Goal: Information Seeking & Learning: Learn about a topic

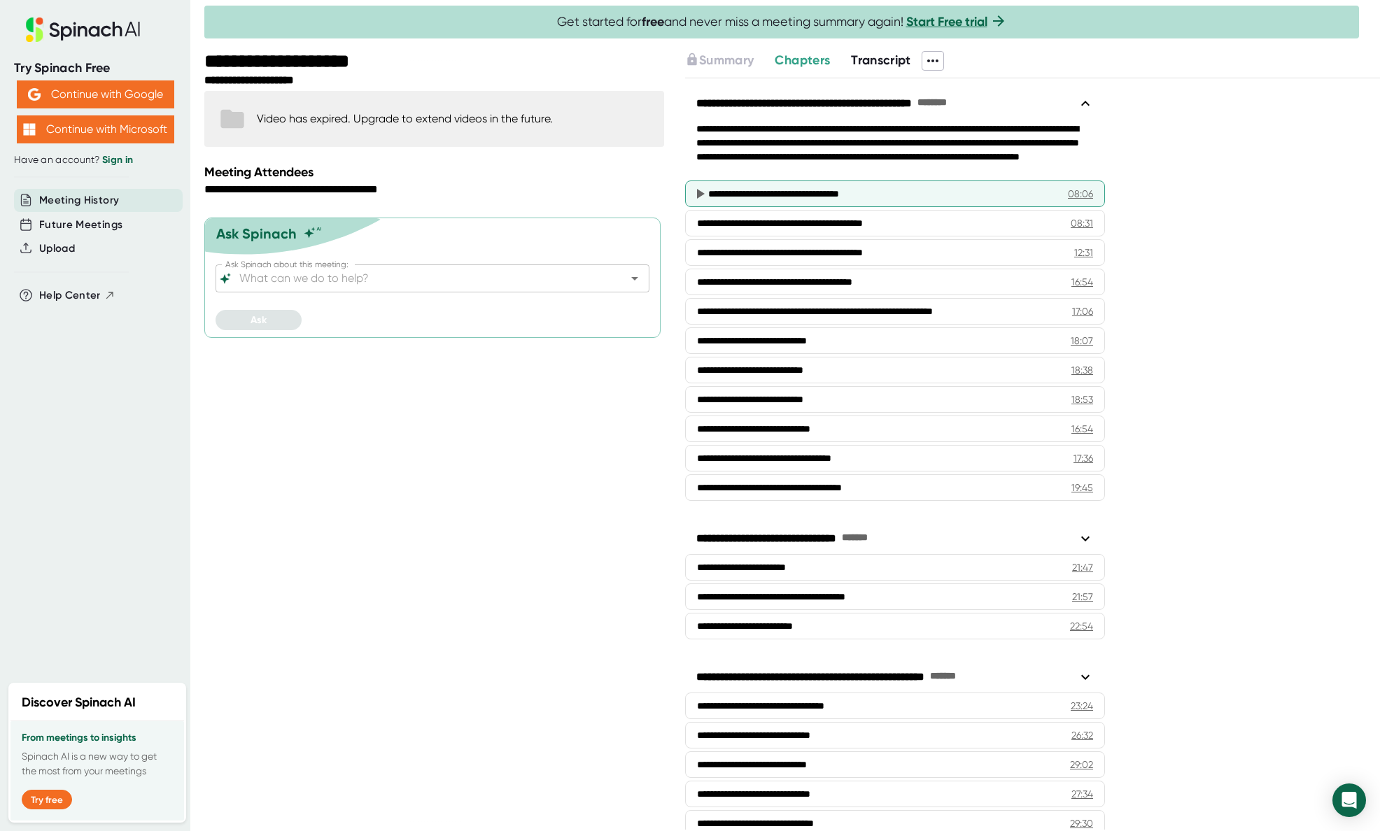
click at [699, 194] on icon at bounding box center [701, 194] width 8 height 10
click at [1083, 192] on div "08:06" at bounding box center [1080, 194] width 25 height 14
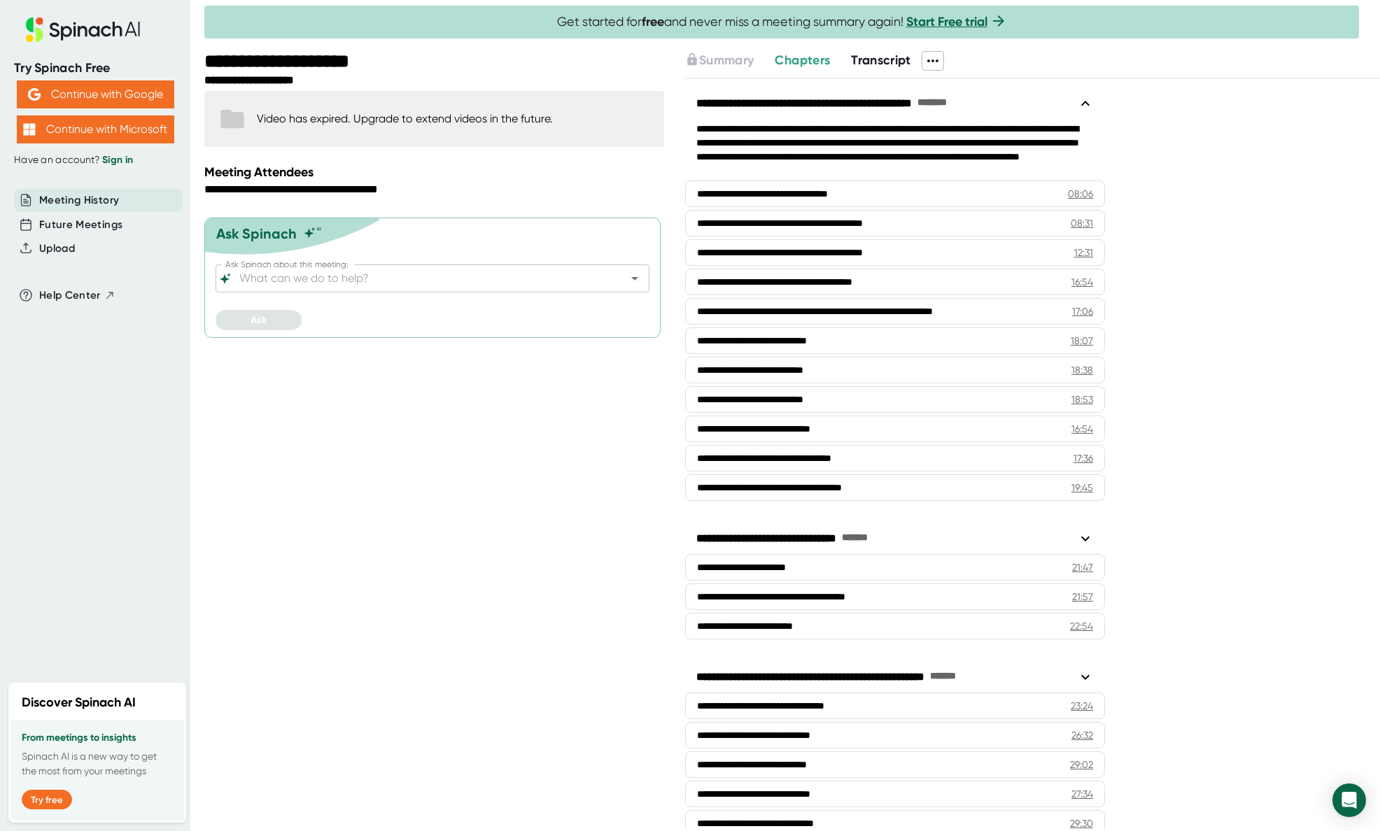
click at [816, 58] on span "Chapters" at bounding box center [801, 59] width 55 height 15
click at [891, 62] on span "Transcript" at bounding box center [881, 59] width 60 height 15
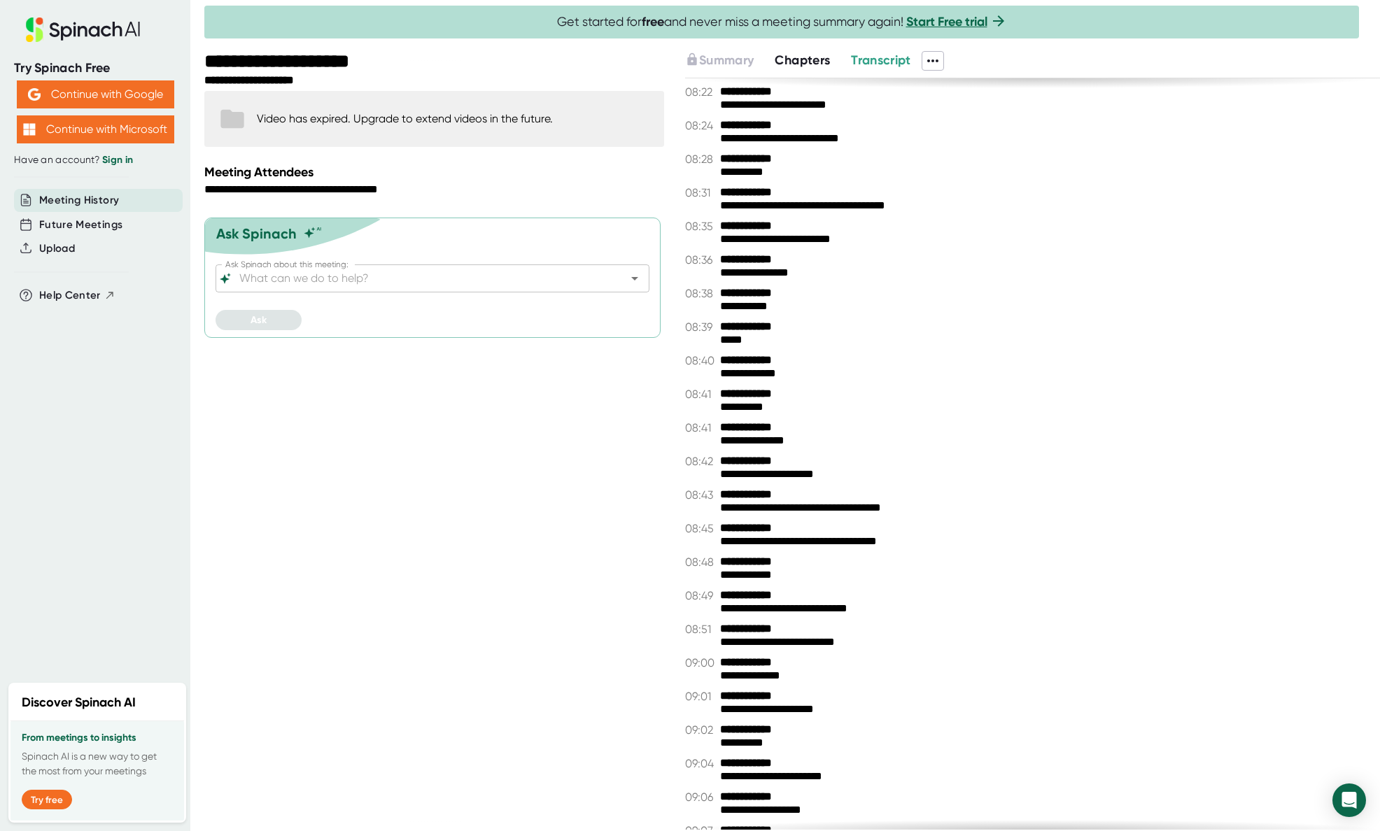
scroll to position [437, 0]
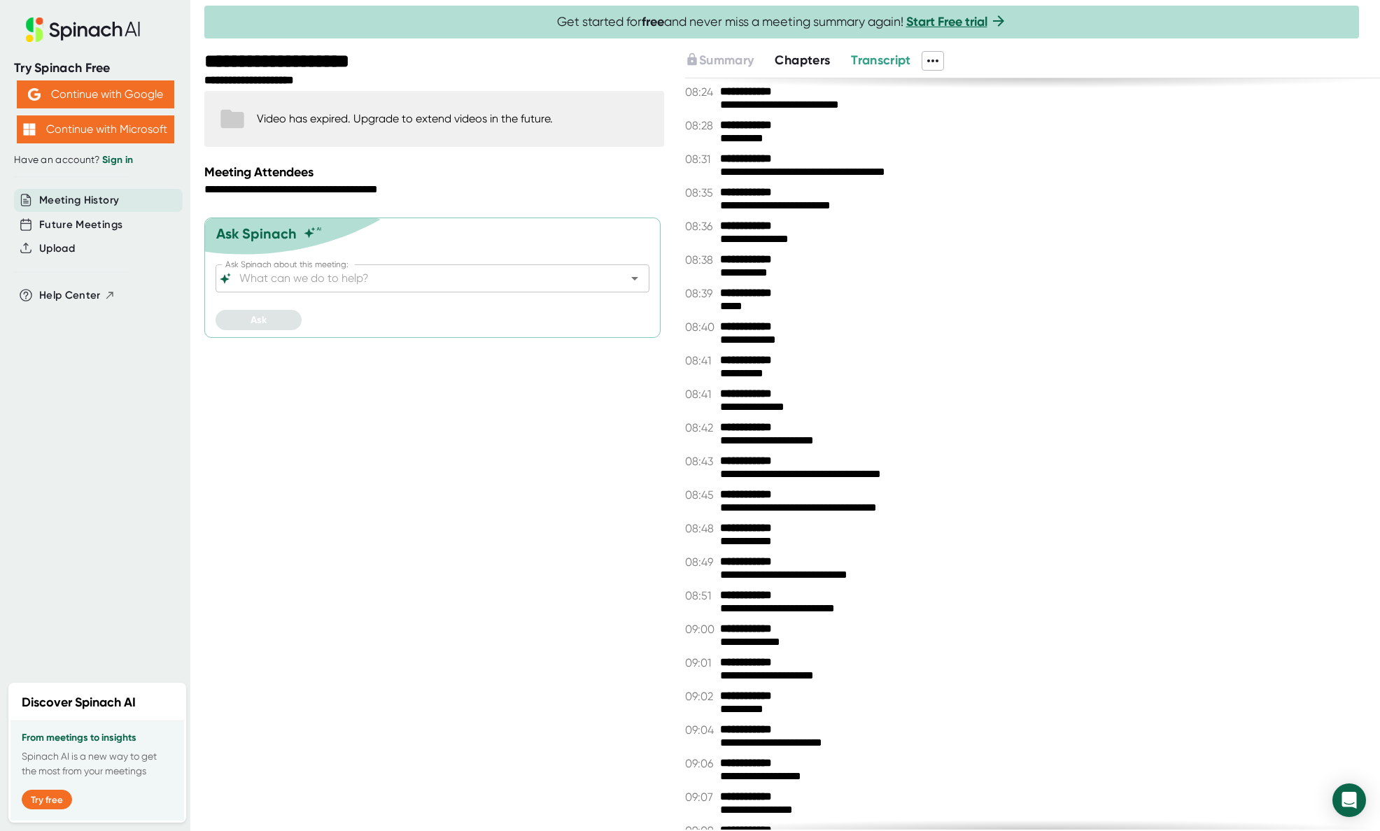
click at [814, 59] on span "Chapters" at bounding box center [801, 59] width 55 height 15
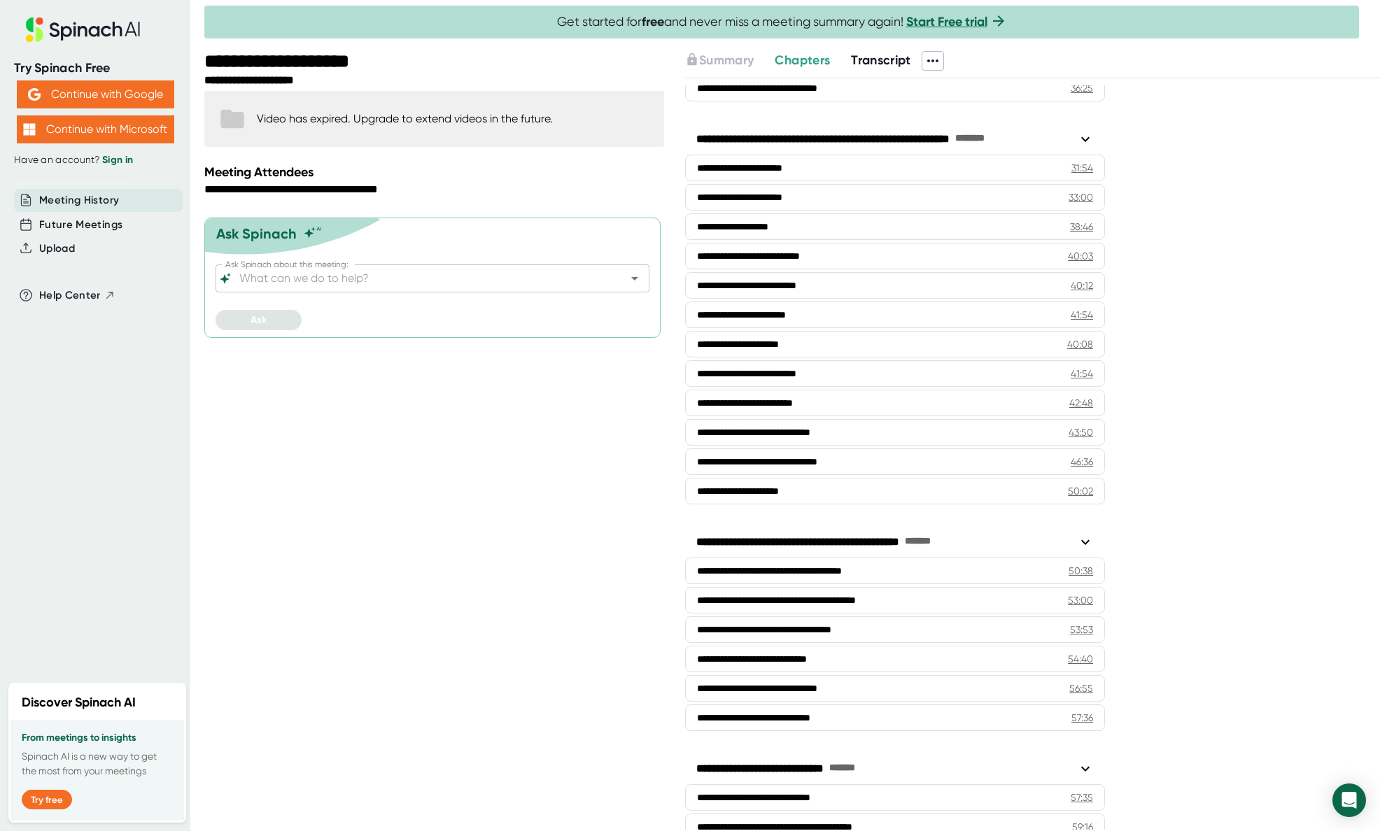
scroll to position [824, 0]
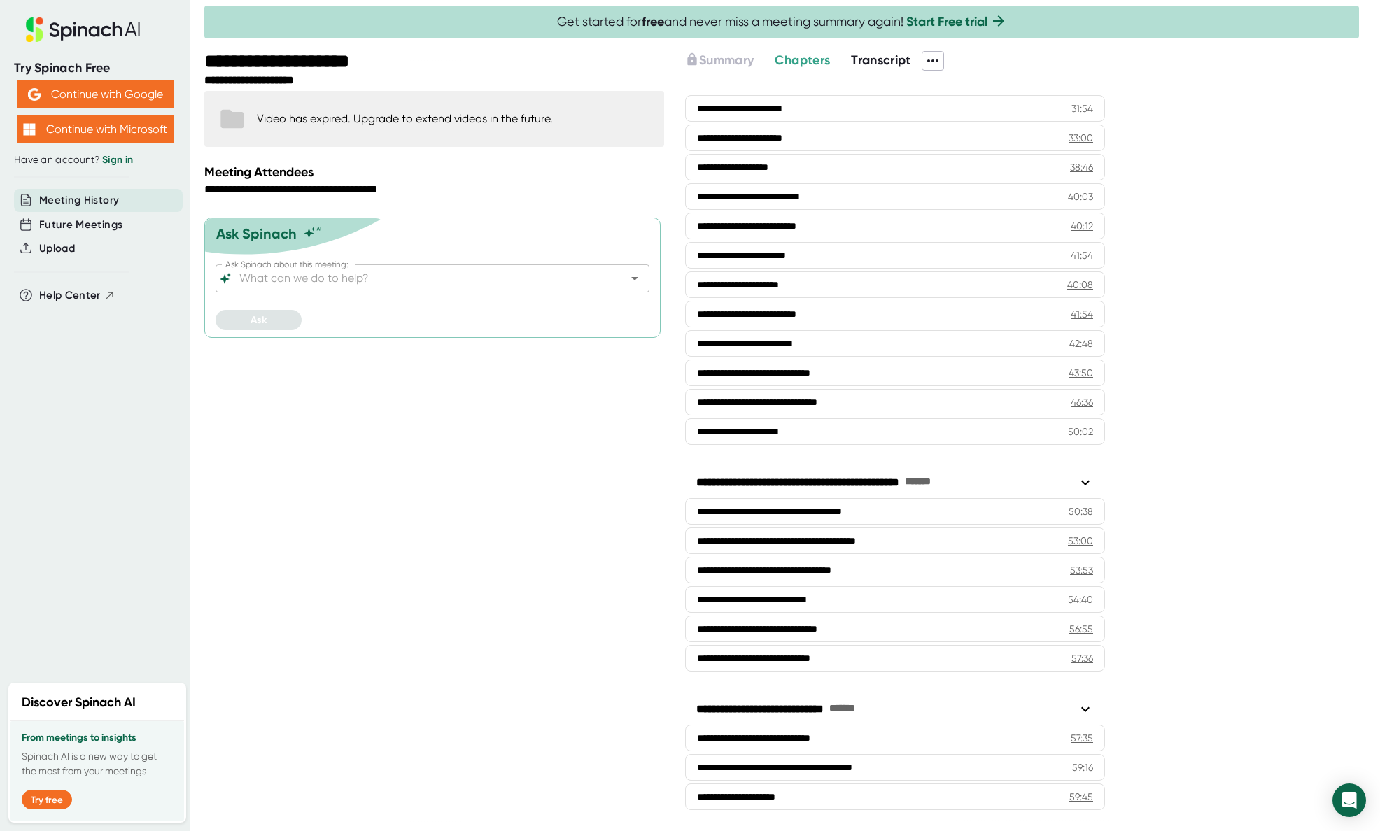
click at [879, 58] on span "Transcript" at bounding box center [881, 59] width 60 height 15
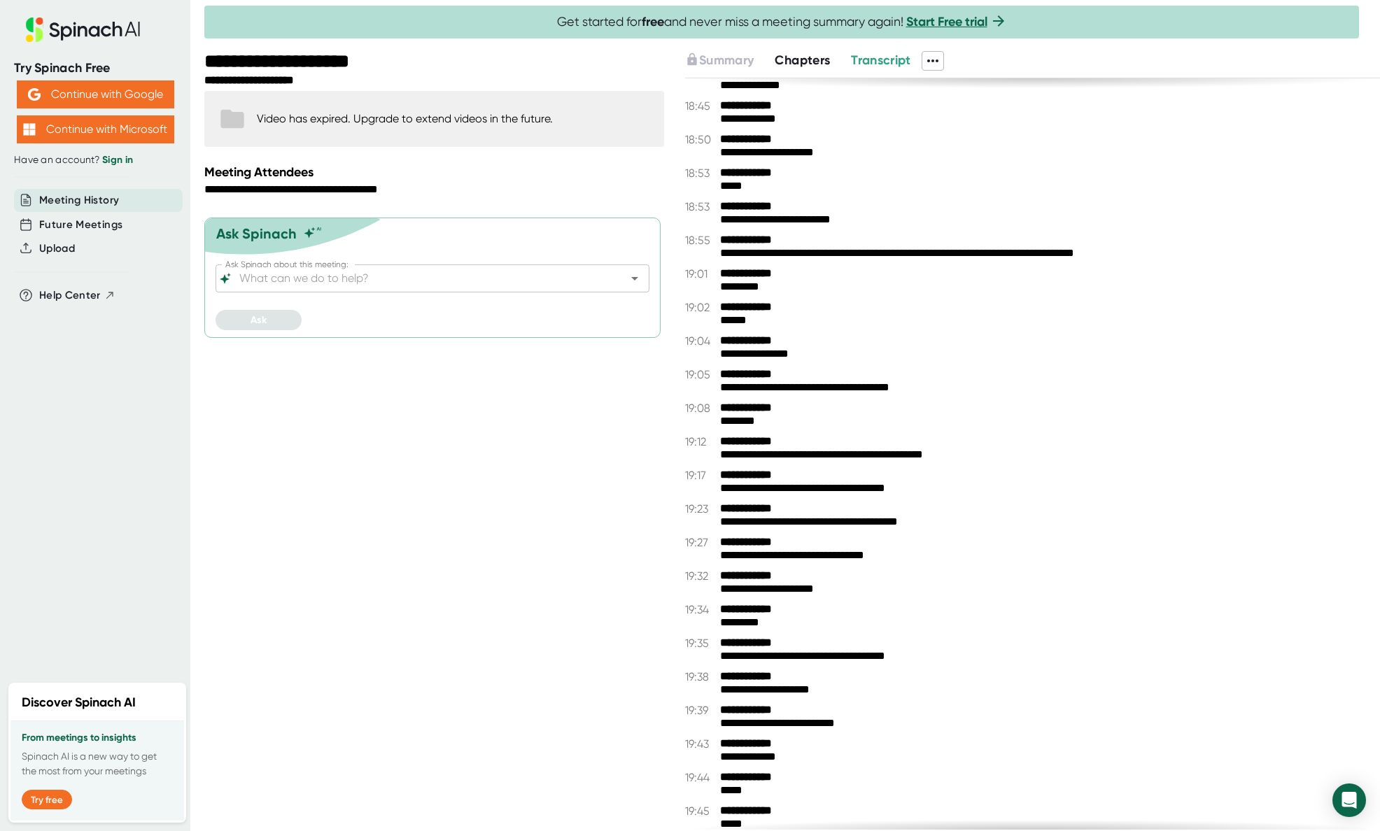
scroll to position [7852, 0]
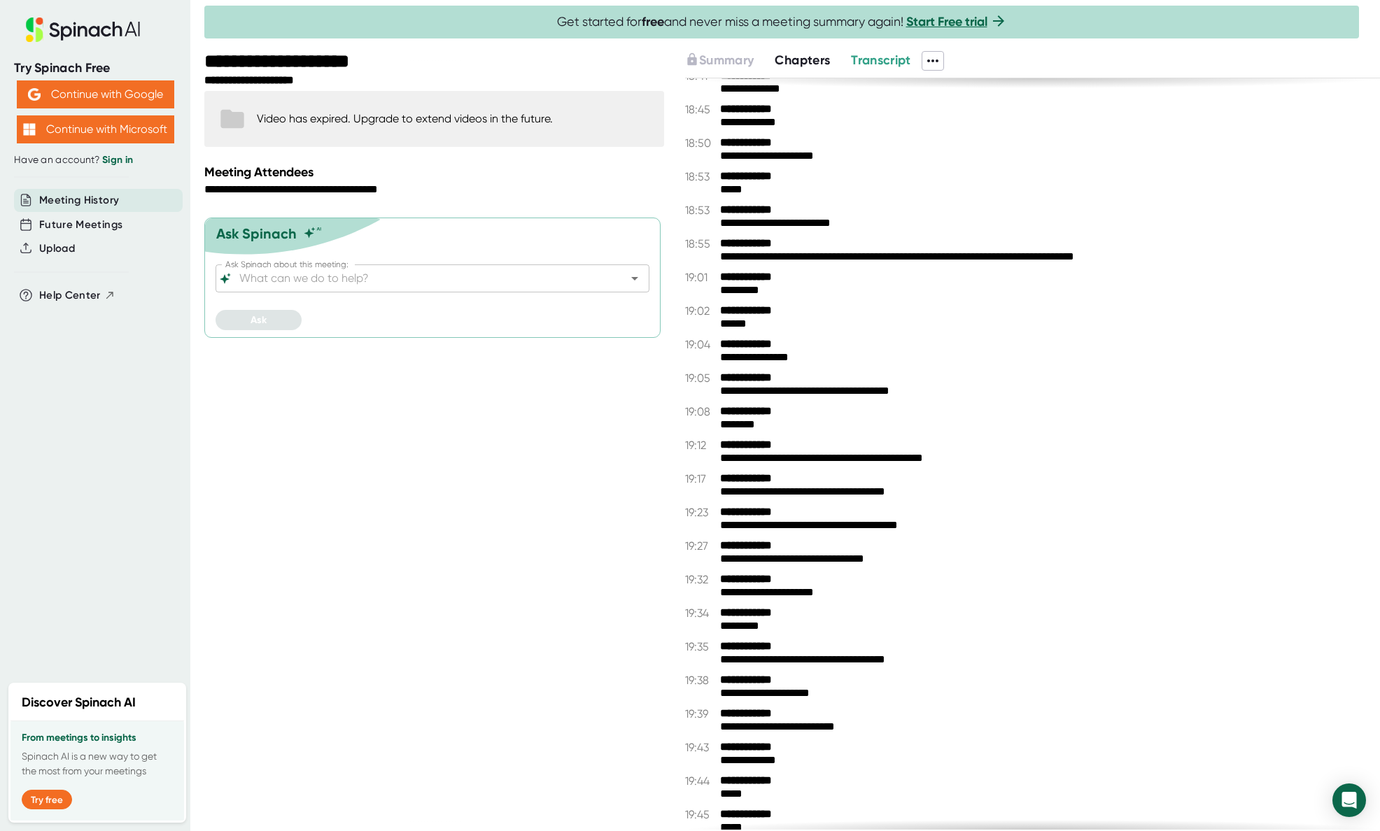
drag, startPoint x: 879, startPoint y: 58, endPoint x: 869, endPoint y: 58, distance: 10.5
click at [879, 58] on span "Transcript" at bounding box center [881, 59] width 60 height 15
click at [802, 61] on span "Chapters" at bounding box center [801, 59] width 55 height 15
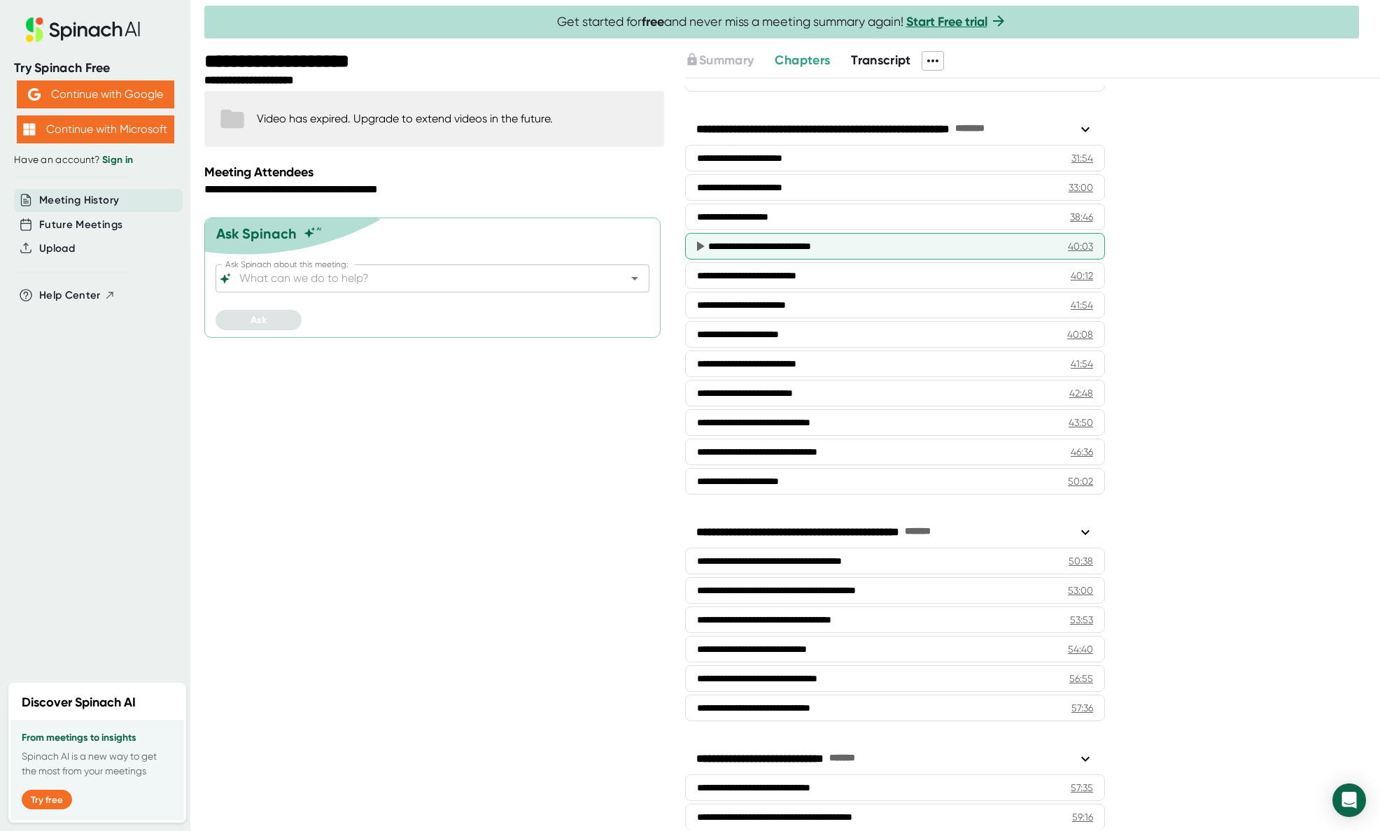
scroll to position [772, 0]
